Goal: Task Accomplishment & Management: Manage account settings

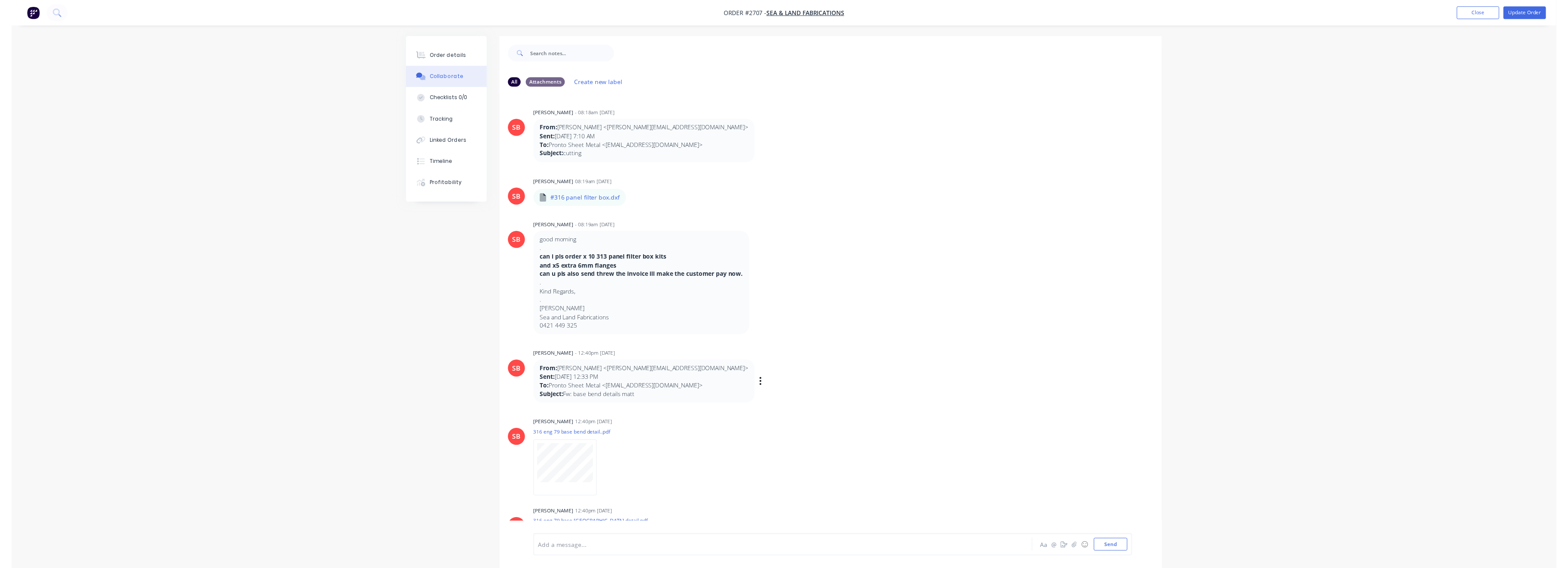
scroll to position [282, 0]
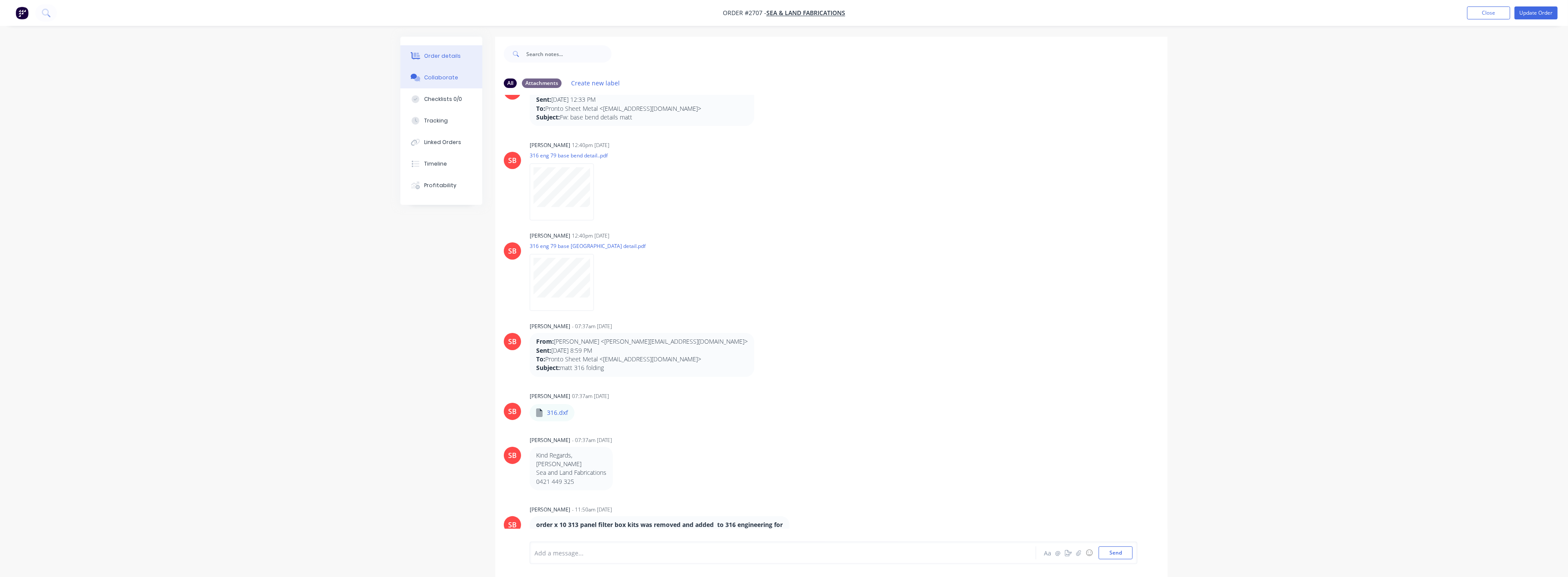
click at [438, 58] on div "Order details" at bounding box center [443, 56] width 37 height 8
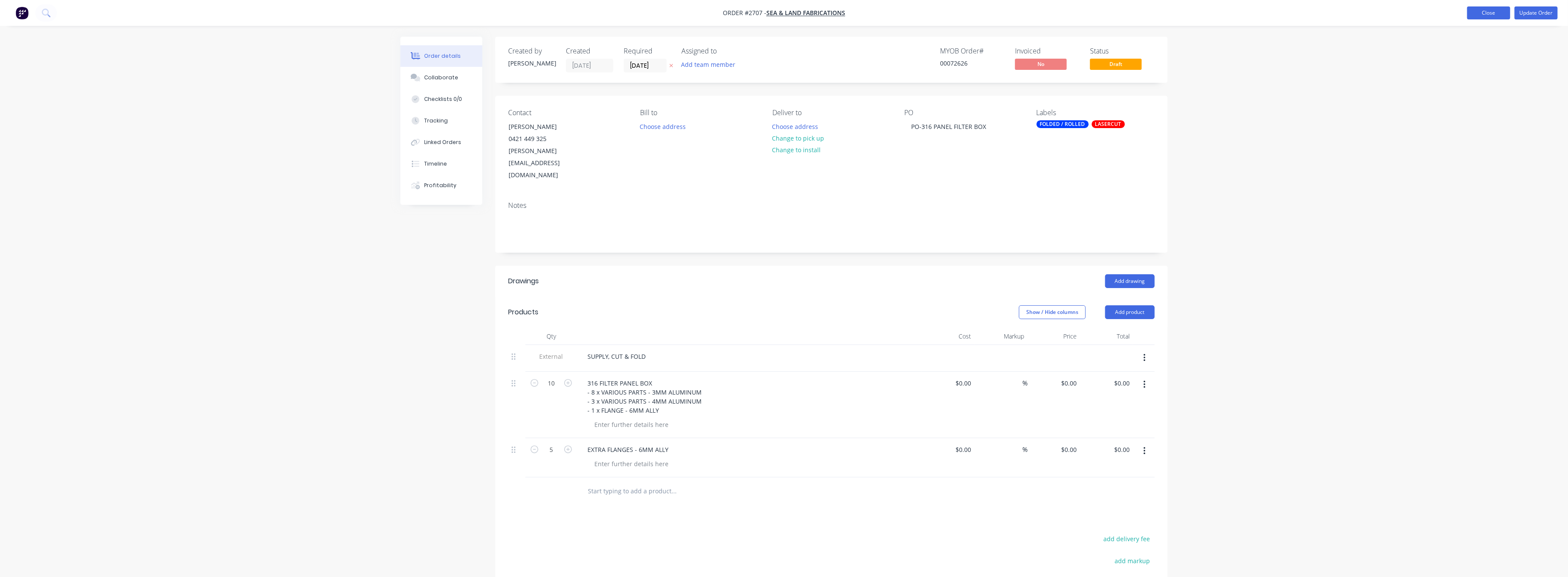
click at [1472, 8] on button "Close" at bounding box center [1489, 12] width 43 height 13
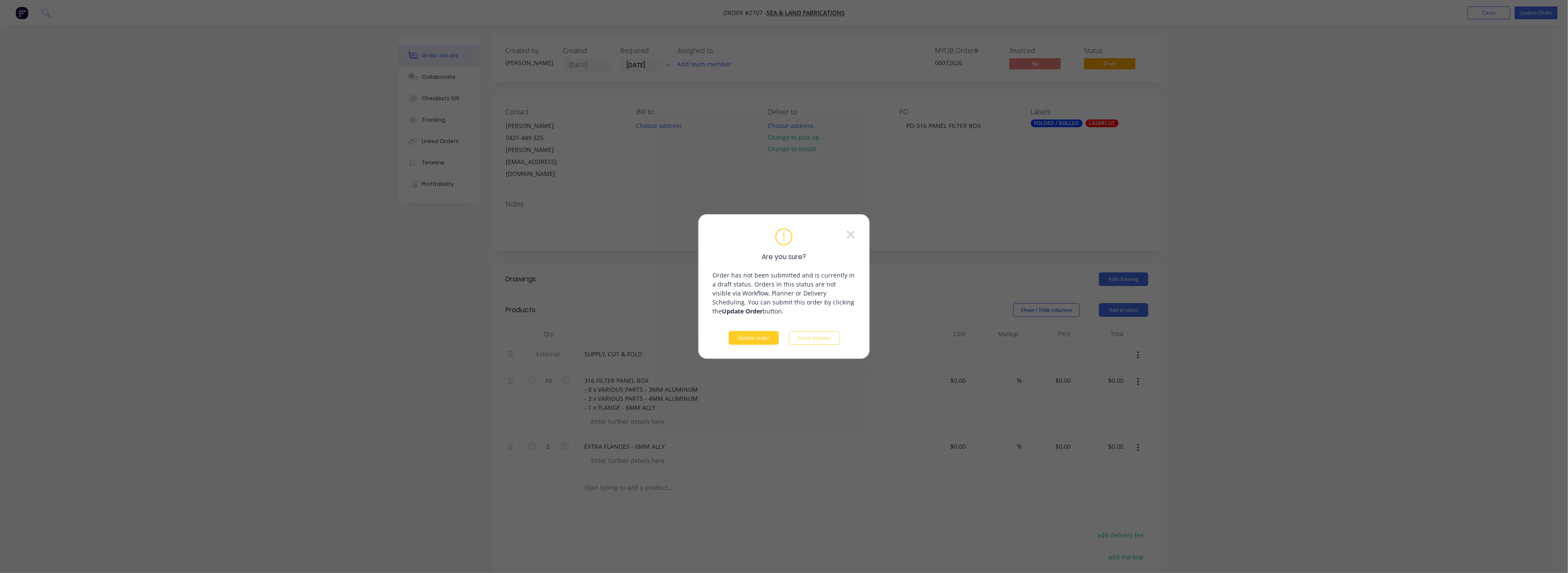
click at [747, 337] on button "Update order" at bounding box center [753, 338] width 50 height 14
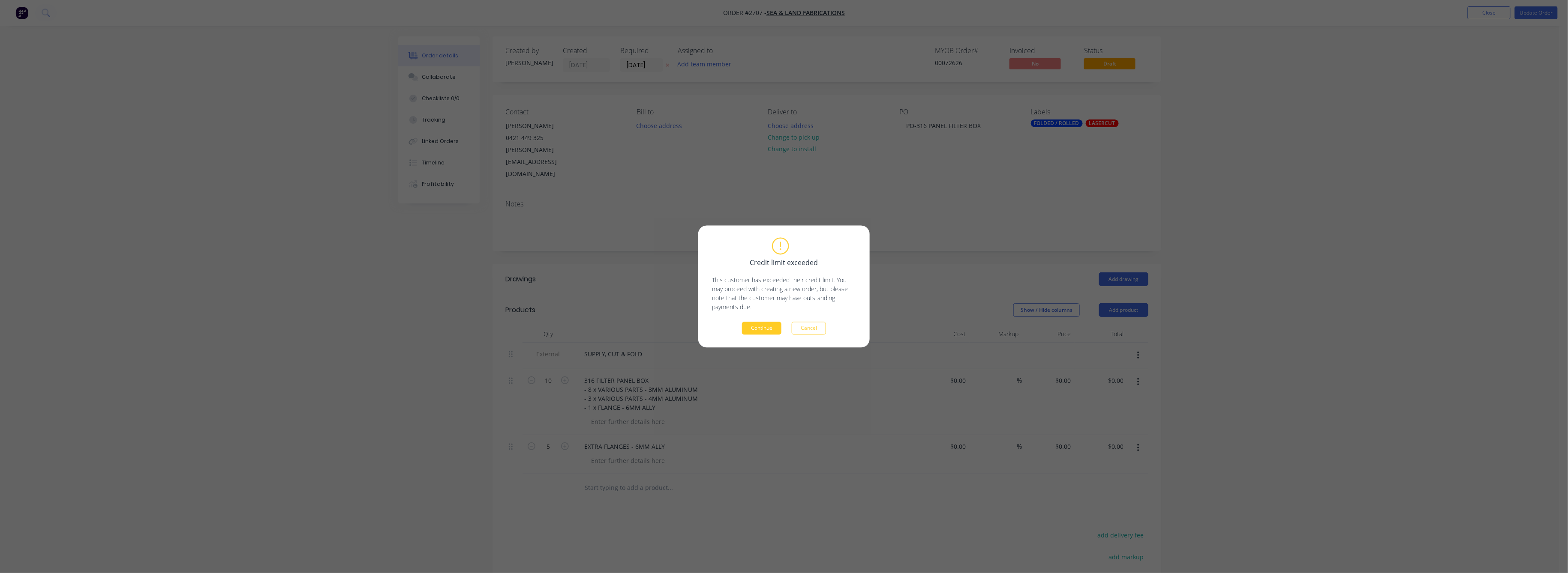
click at [753, 326] on button "Continue" at bounding box center [762, 328] width 40 height 13
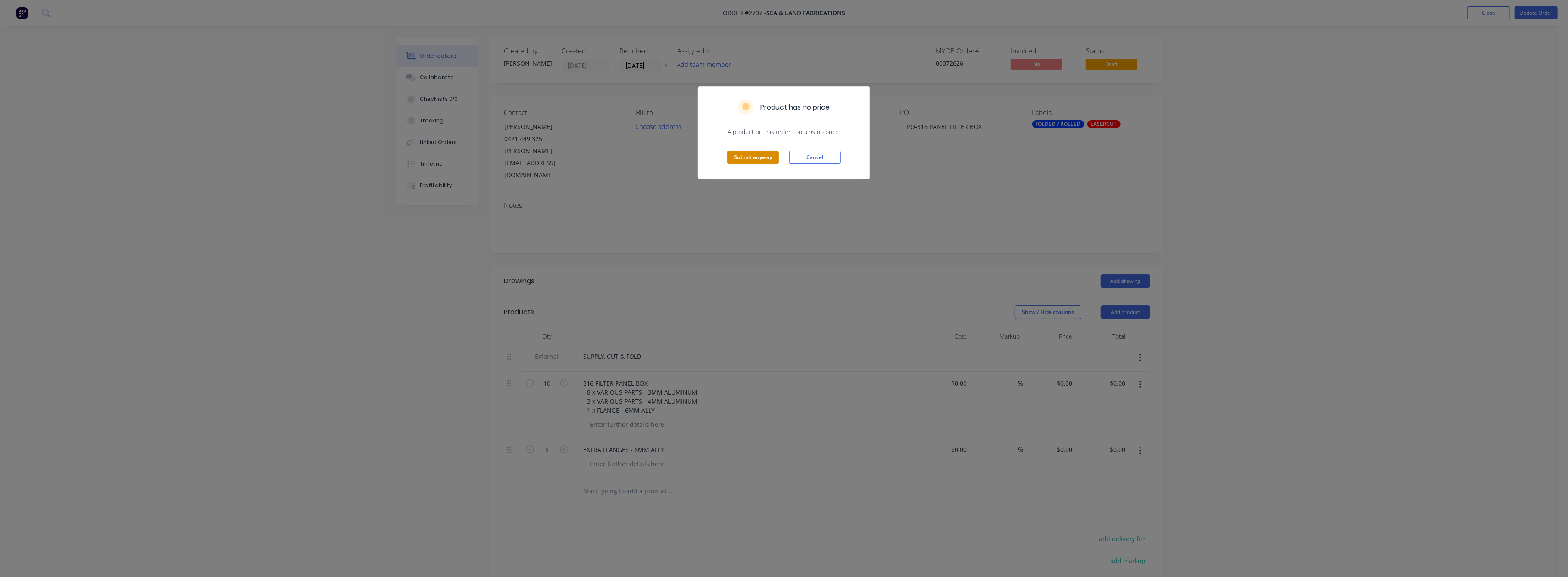
click at [764, 157] on button "Submit anyway" at bounding box center [753, 158] width 51 height 13
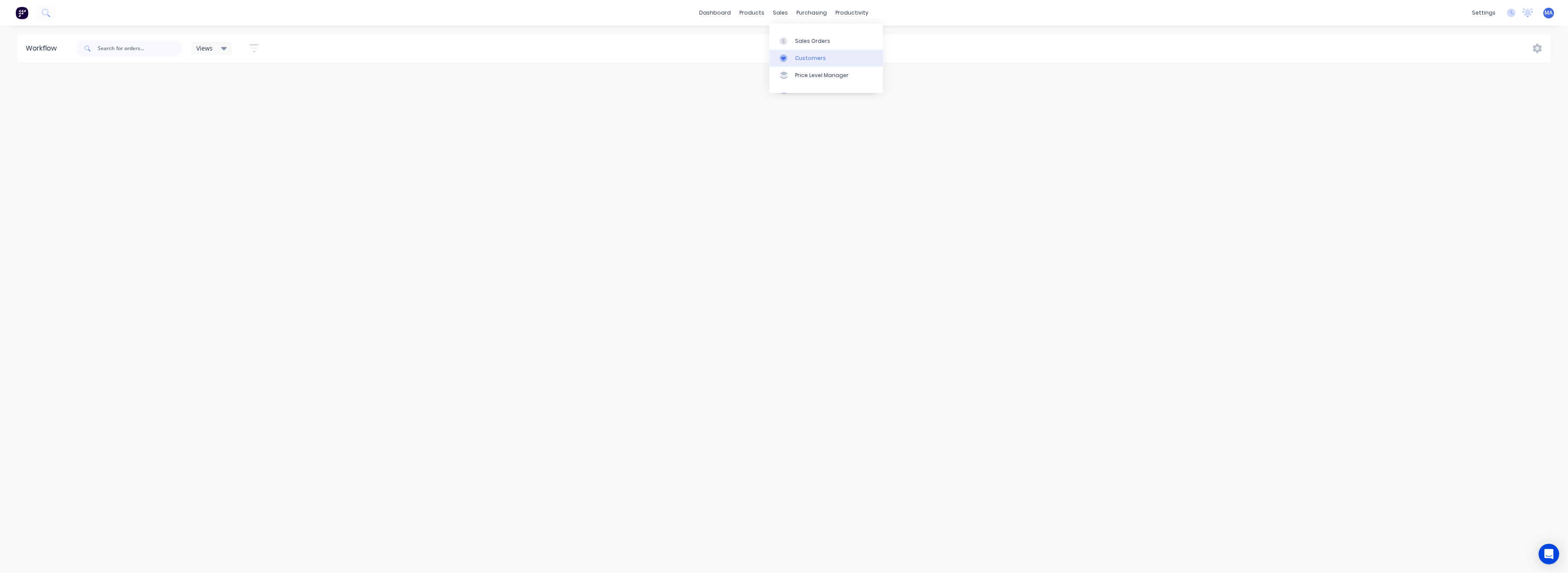
drag, startPoint x: 801, startPoint y: 38, endPoint x: 789, endPoint y: 62, distance: 26.8
click at [801, 38] on div "Sales Orders" at bounding box center [812, 41] width 35 height 8
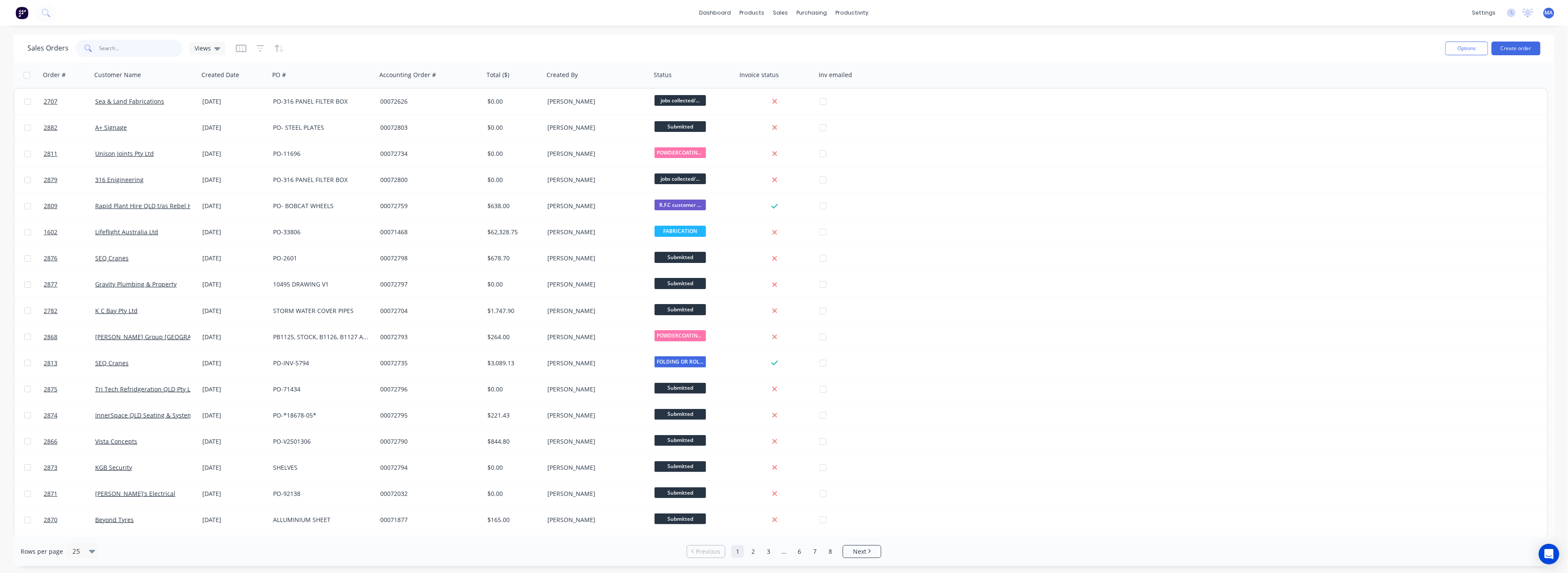
click at [114, 49] on input "text" at bounding box center [140, 48] width 83 height 17
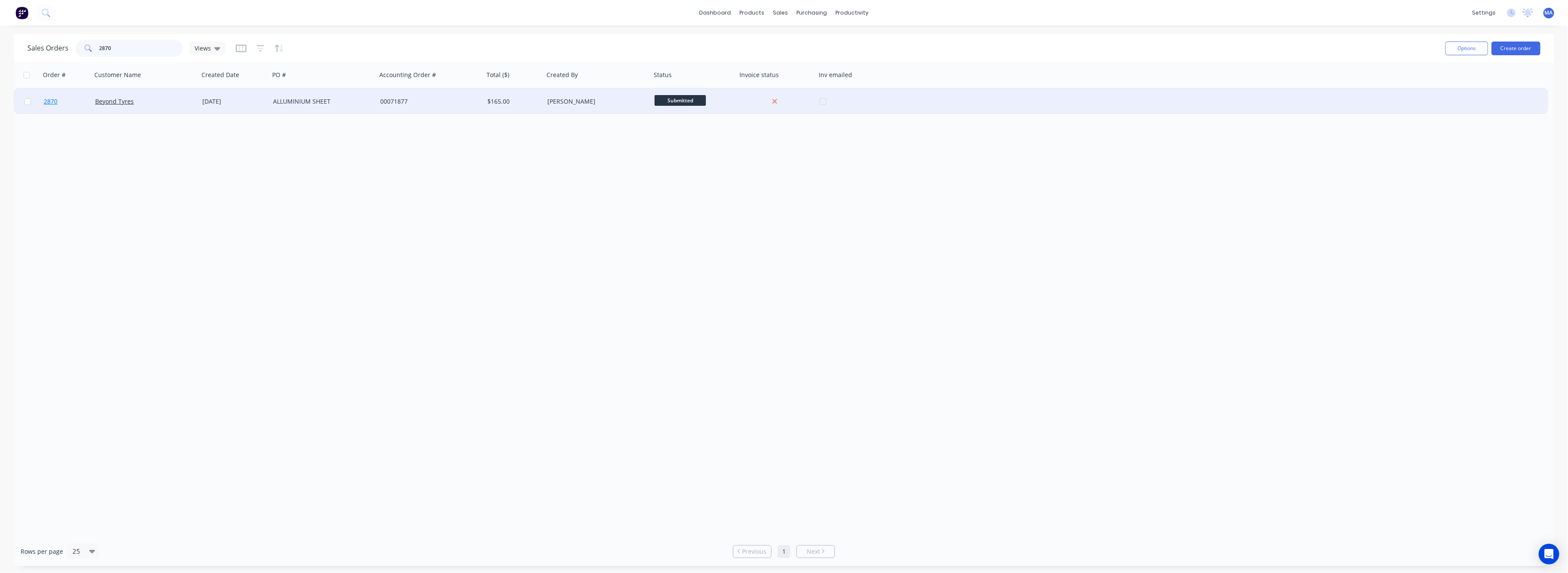
type input "2870"
click at [46, 98] on span "2870" at bounding box center [50, 101] width 14 height 8
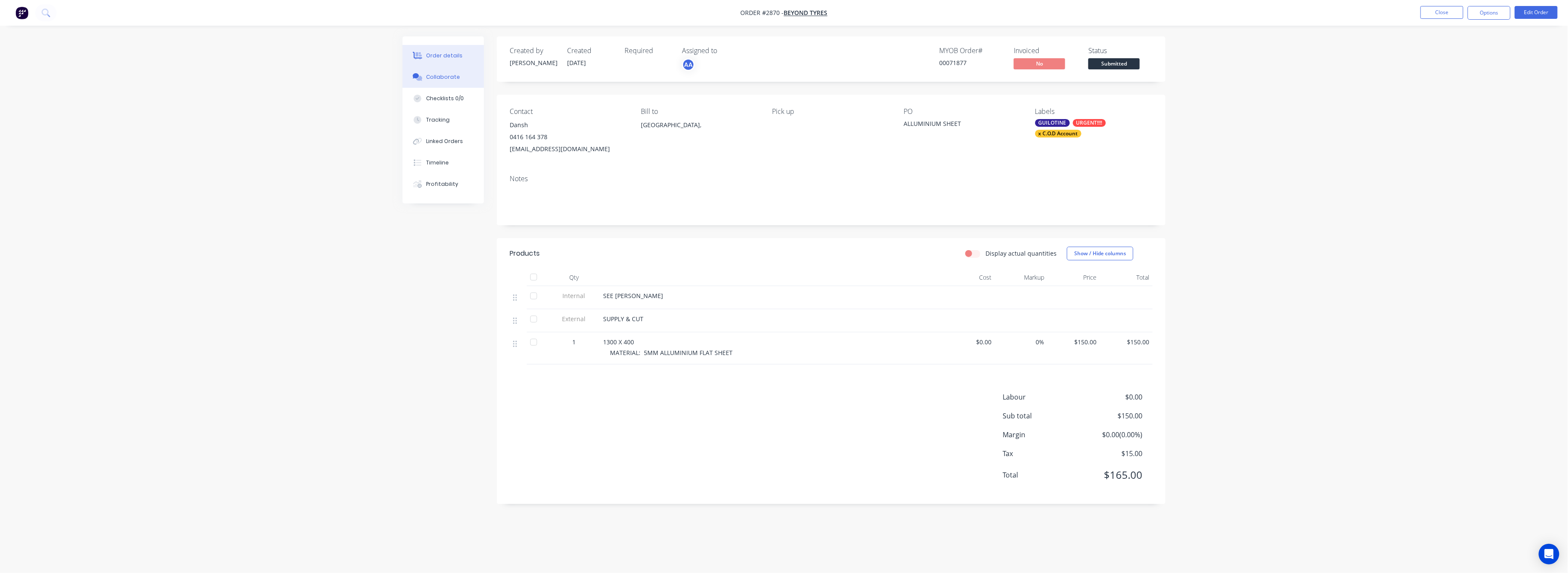
click at [441, 79] on div "Collaborate" at bounding box center [444, 77] width 34 height 8
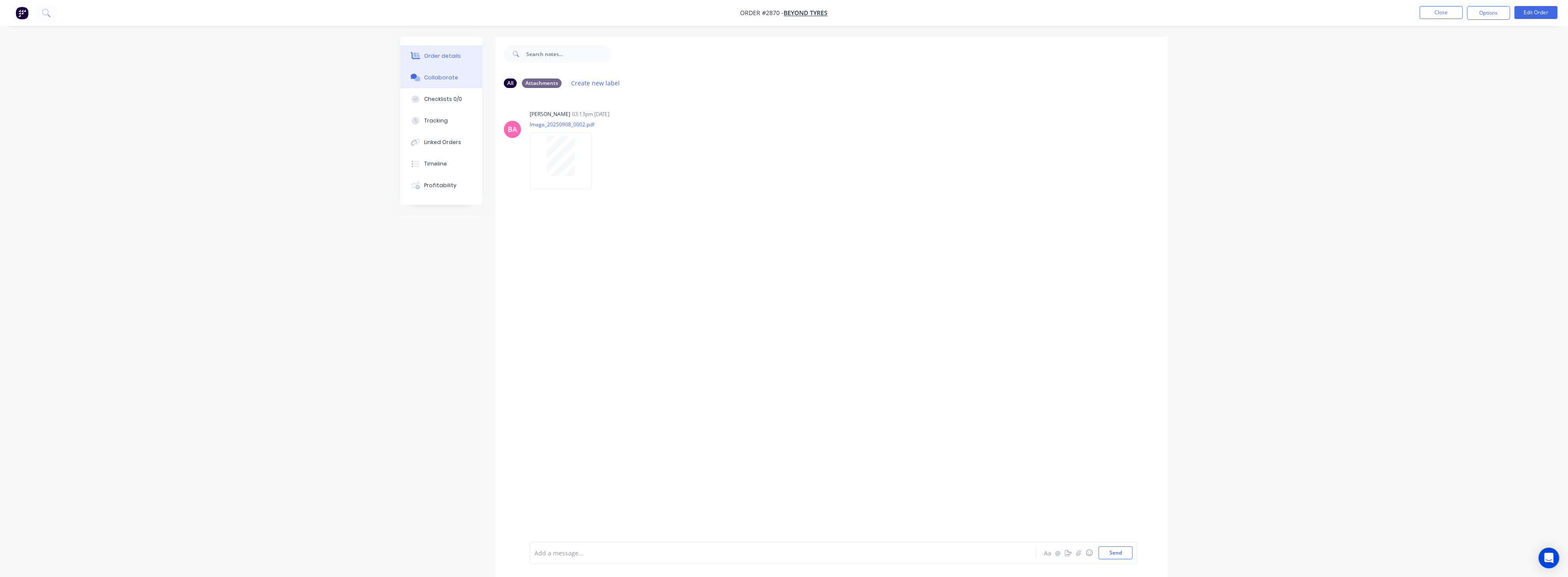
drag, startPoint x: 439, startPoint y: 54, endPoint x: 481, endPoint y: 88, distance: 54.0
click at [440, 54] on div "Order details" at bounding box center [443, 56] width 37 height 8
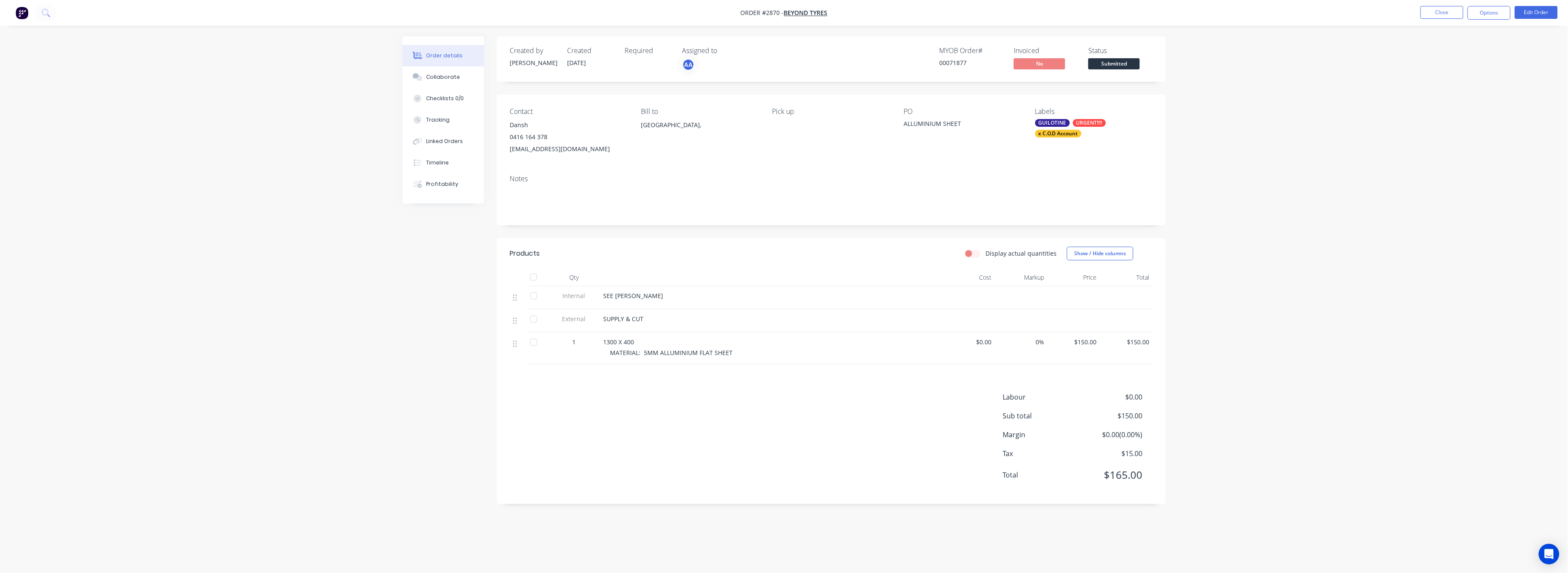
click at [1062, 122] on div "GUILOTINE" at bounding box center [1052, 123] width 34 height 8
click at [1093, 173] on div "xMARKS PRICED" at bounding box center [1082, 174] width 47 height 9
click at [1365, 108] on div "Order details Collaborate Checklists 0/0 Tracking Linked Orders Timeline Profit…" at bounding box center [784, 286] width 1568 height 573
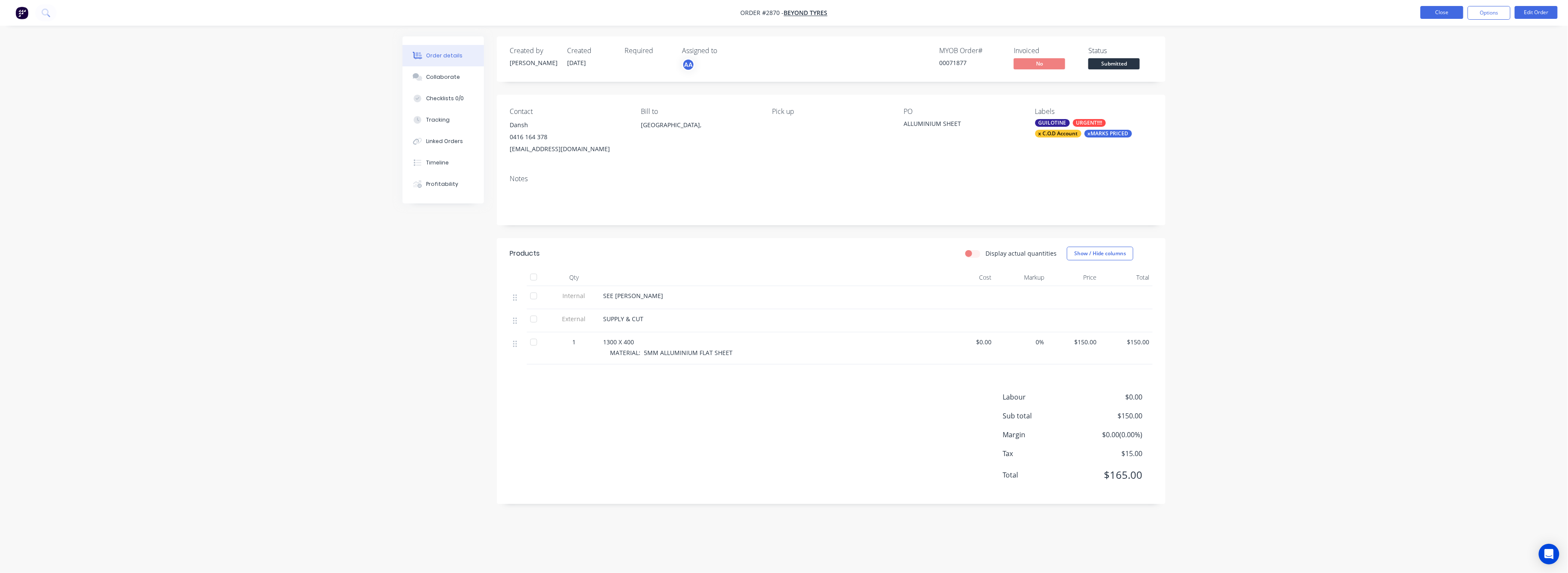
click at [1453, 12] on button "Close" at bounding box center [1442, 12] width 43 height 13
